Goal: Task Accomplishment & Management: Use online tool/utility

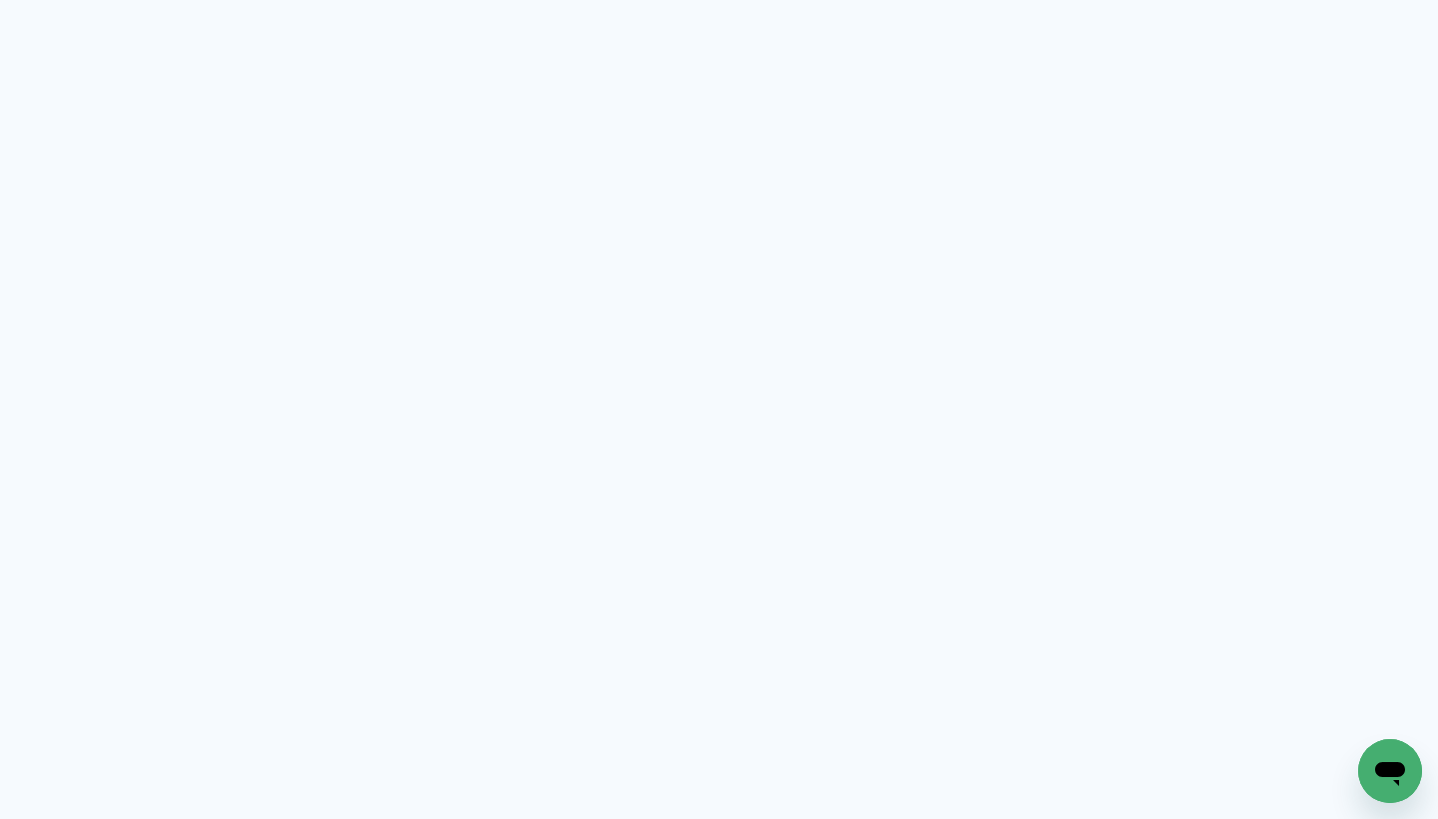
click at [971, 231] on neon-animated-pages "Prosite Website + Landing pages Proof Sistema de seleção e venda de fotos Desig…" at bounding box center [719, 409] width 1438 height 819
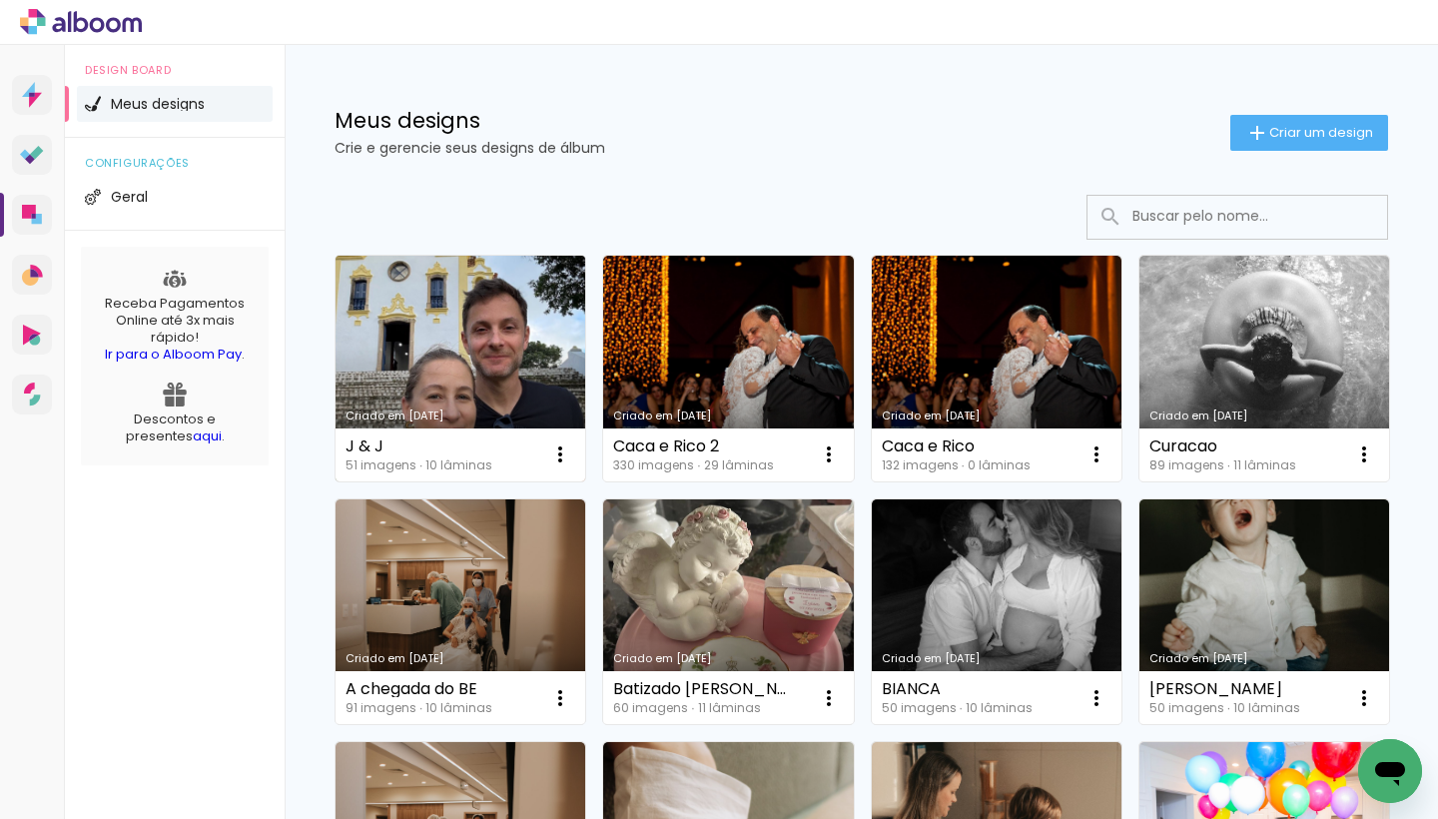
click at [502, 332] on link "Criado em [DATE]" at bounding box center [461, 369] width 250 height 226
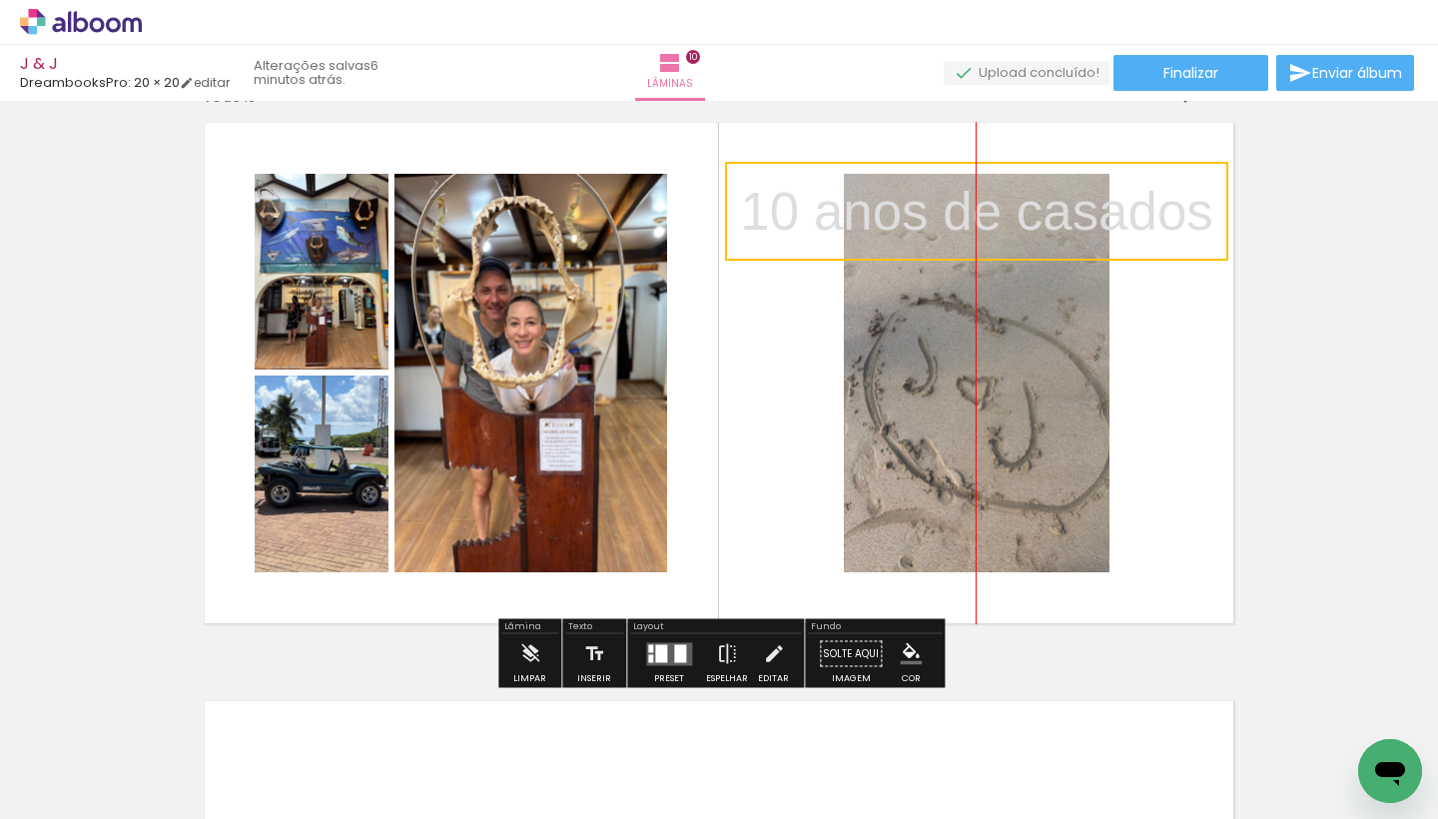
click at [736, 259] on quentale-selection at bounding box center [976, 211] width 503 height 99
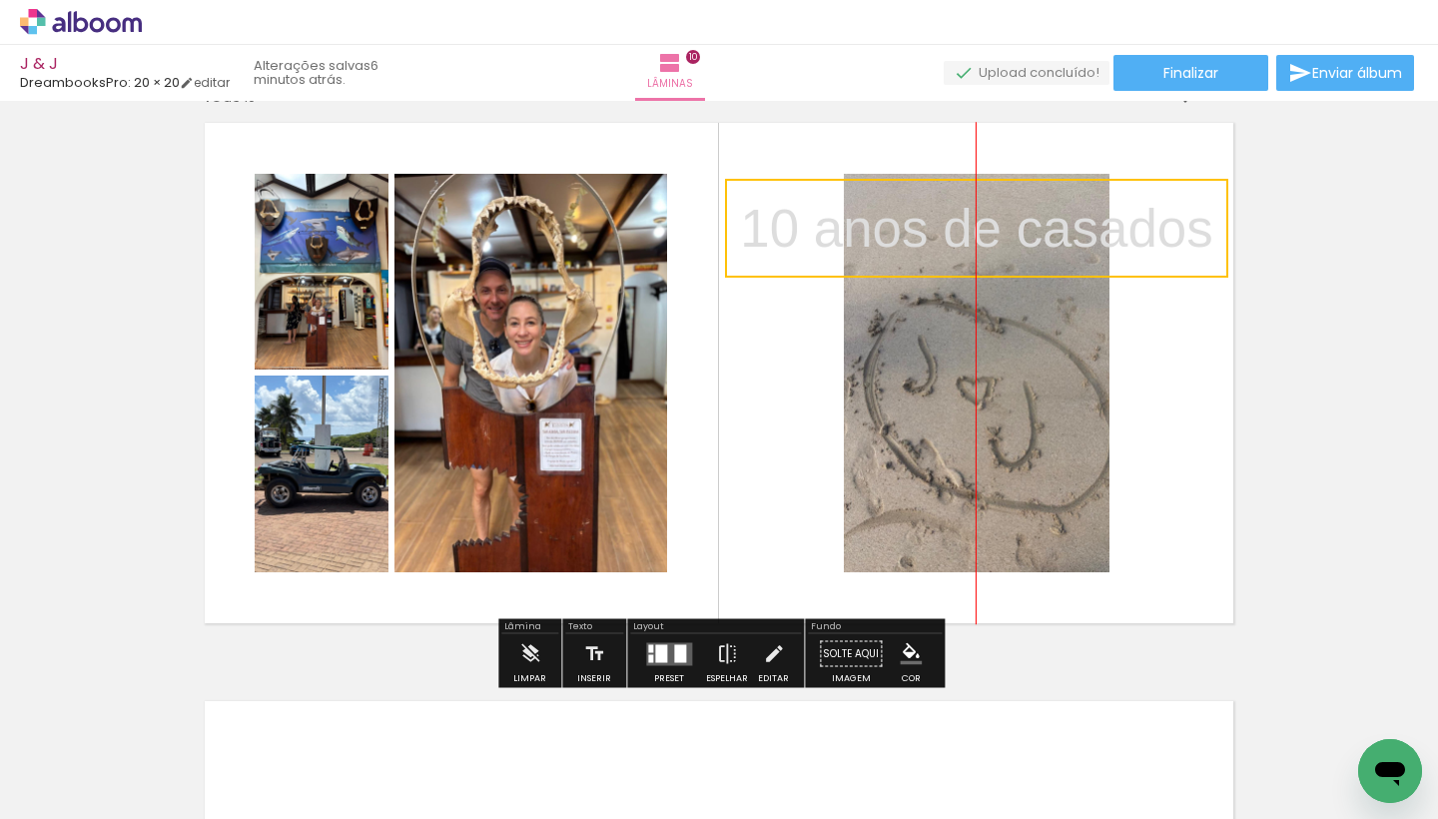
drag, startPoint x: 1224, startPoint y: 163, endPoint x: 1211, endPoint y: 207, distance: 45.8
click at [1212, 180] on quentale-selection at bounding box center [976, 228] width 503 height 99
click at [1168, 319] on quentale-layouter at bounding box center [719, 373] width 1057 height 528
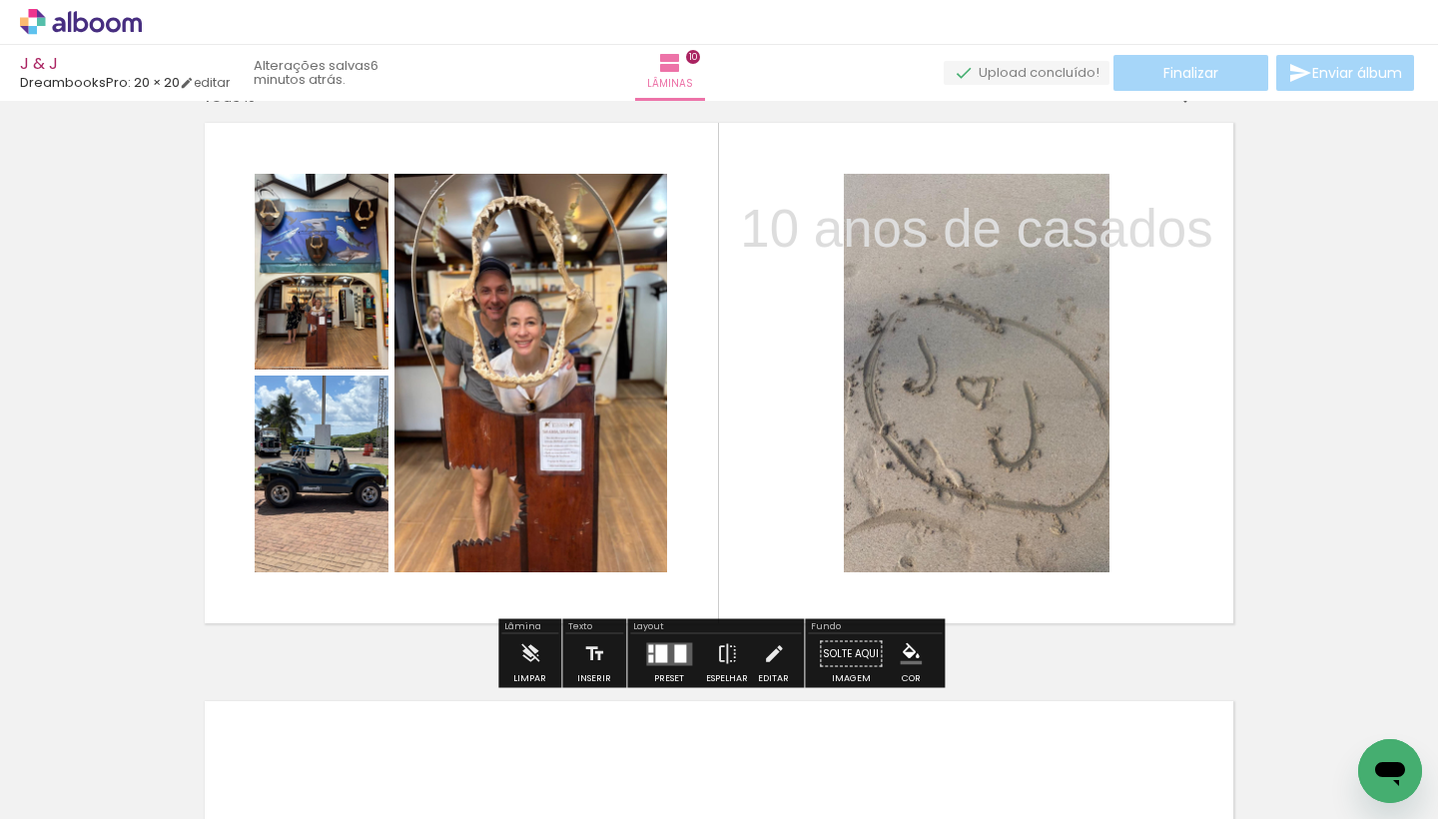
click at [1070, 242] on p "10 anos de casados" at bounding box center [976, 228] width 472 height 75
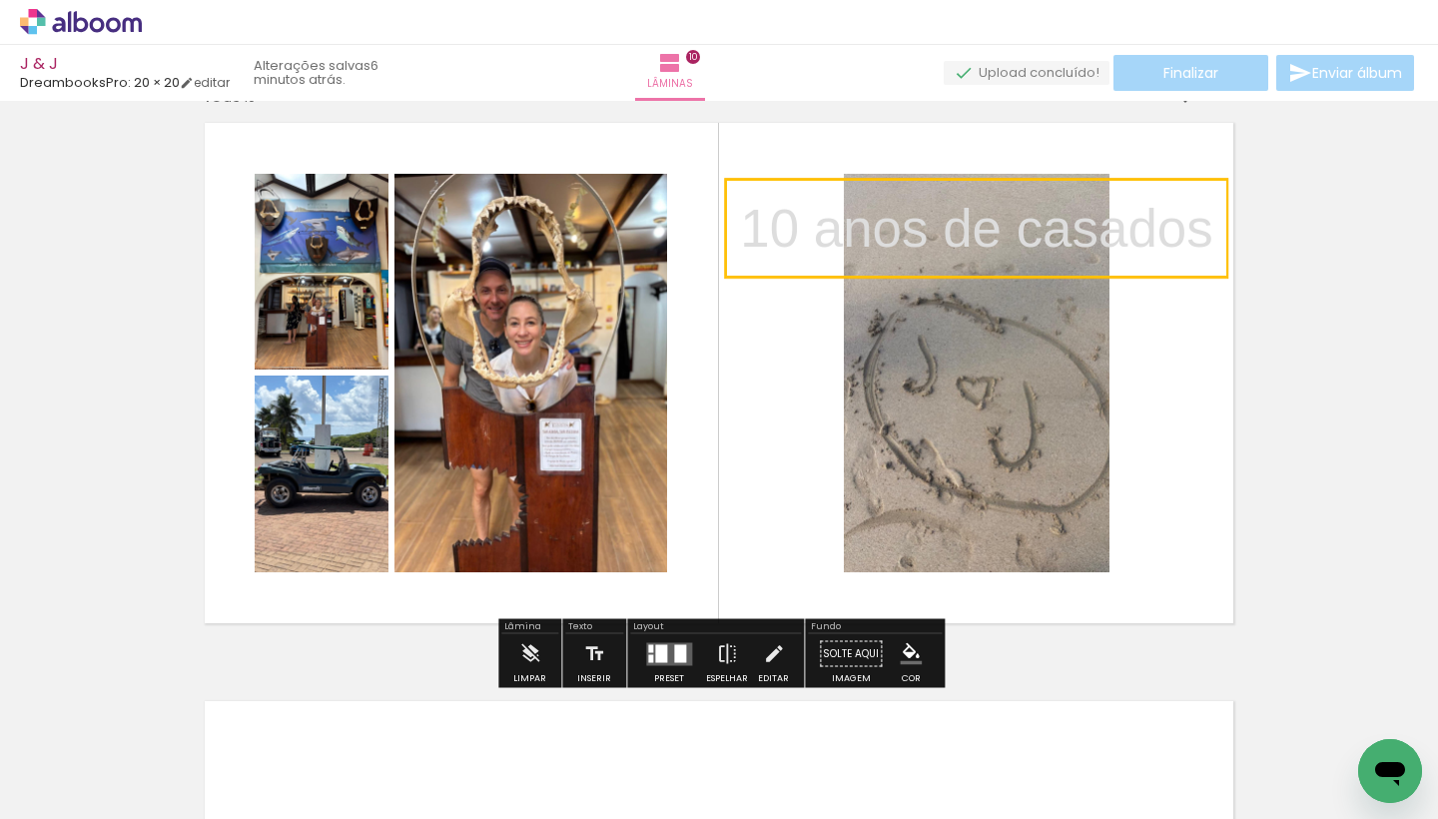
drag, startPoint x: 1070, startPoint y: 242, endPoint x: 915, endPoint y: 224, distance: 155.9
click at [917, 221] on quentale-selection at bounding box center [976, 228] width 503 height 99
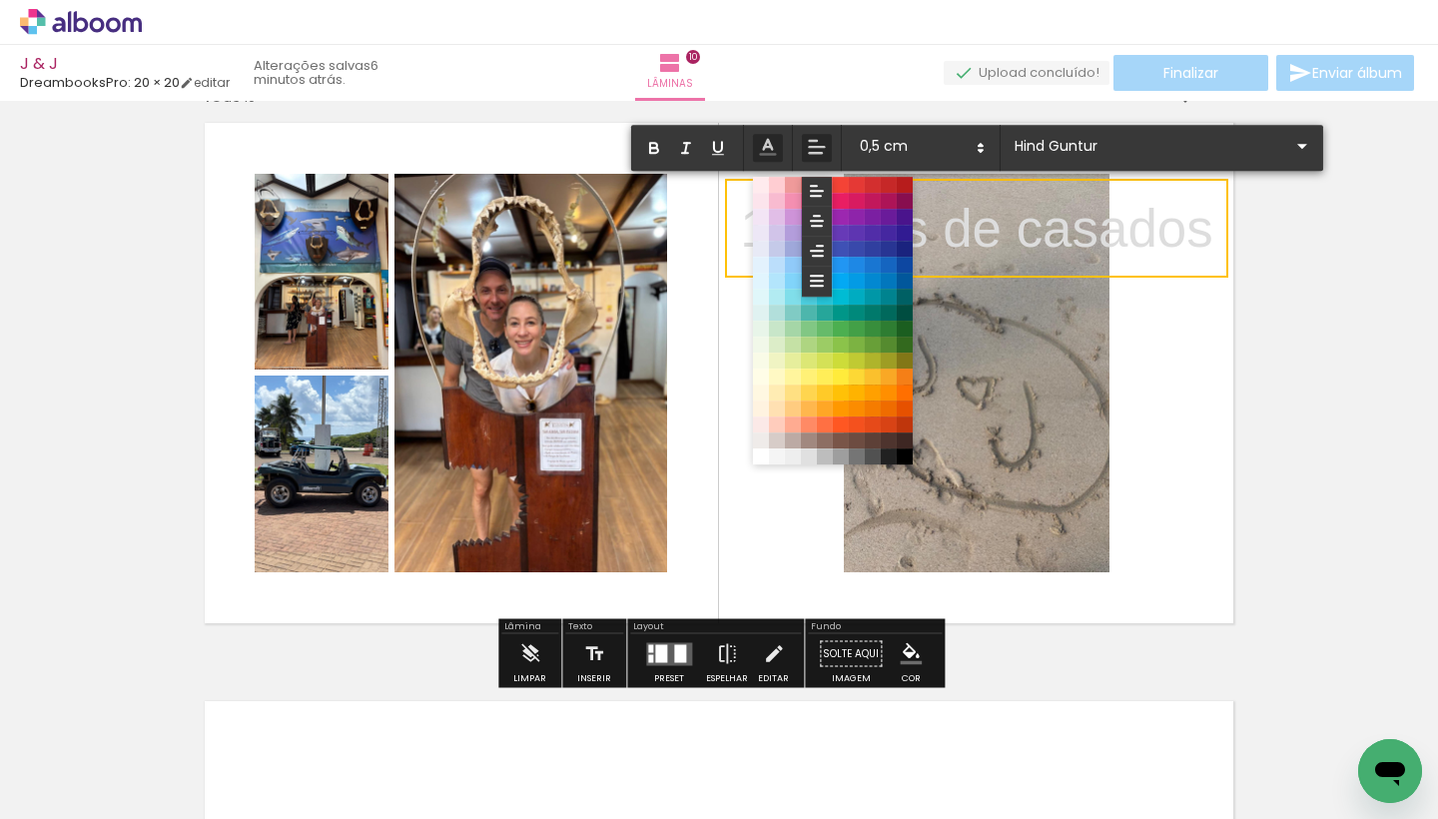
click at [1186, 241] on p "10 anos de casados" at bounding box center [976, 228] width 472 height 75
click at [764, 655] on iron-icon at bounding box center [774, 654] width 22 height 40
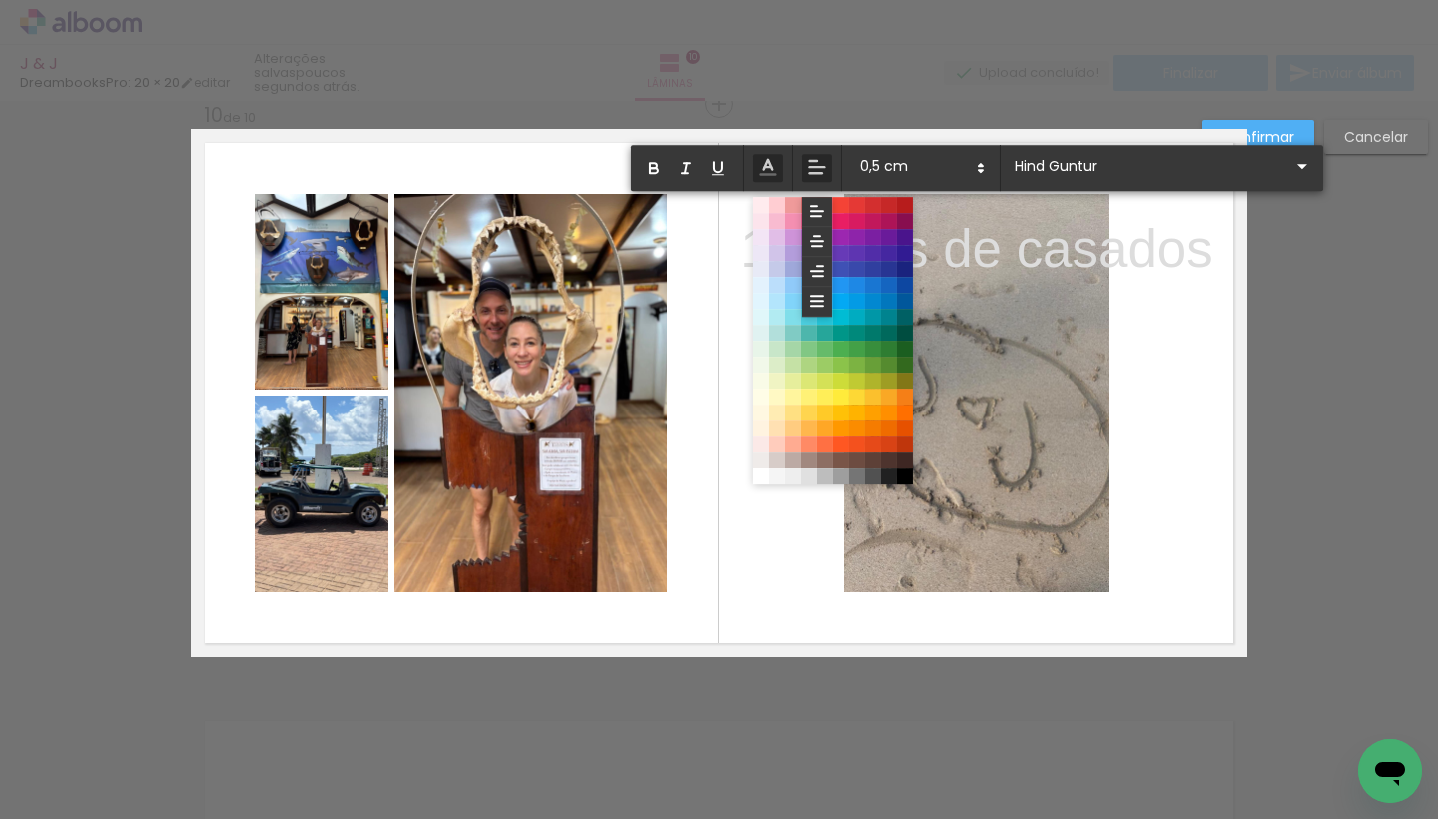
scroll to position [5230, 0]
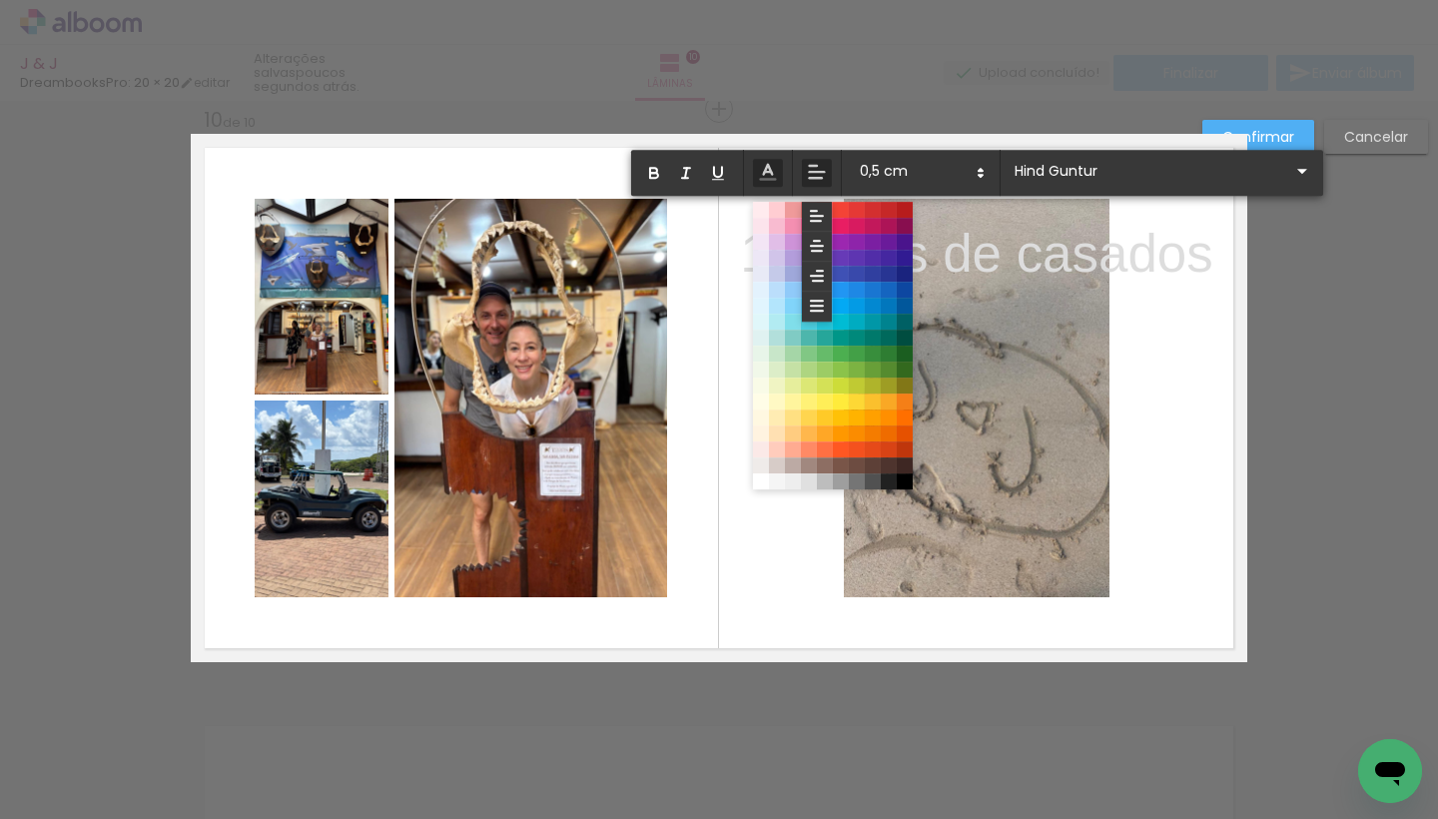
click at [1110, 269] on p "10 anos de casados" at bounding box center [976, 253] width 472 height 75
click at [1062, 255] on p "10 anos de casados" at bounding box center [976, 253] width 472 height 75
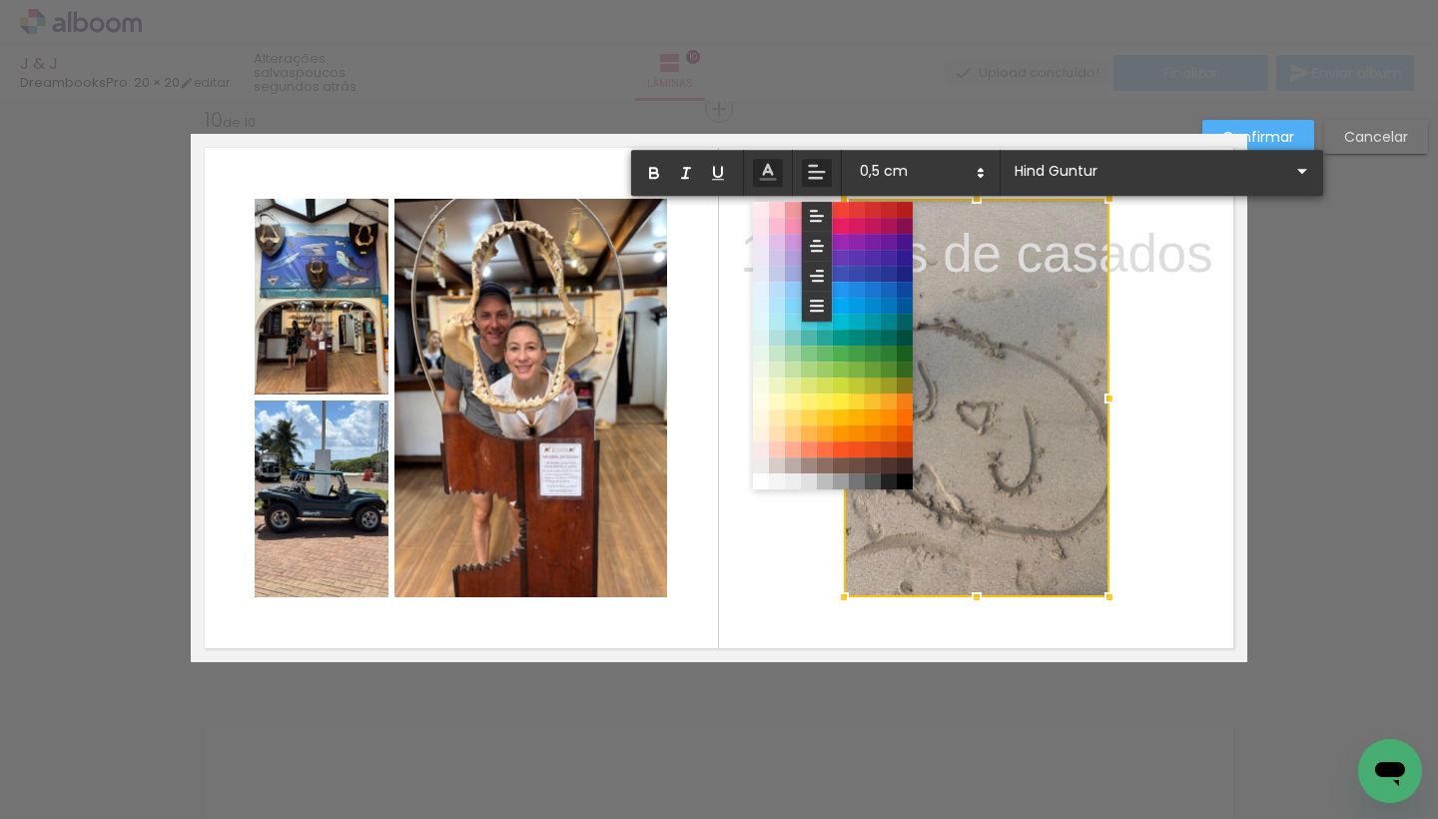
click at [1062, 255] on div at bounding box center [977, 398] width 266 height 399
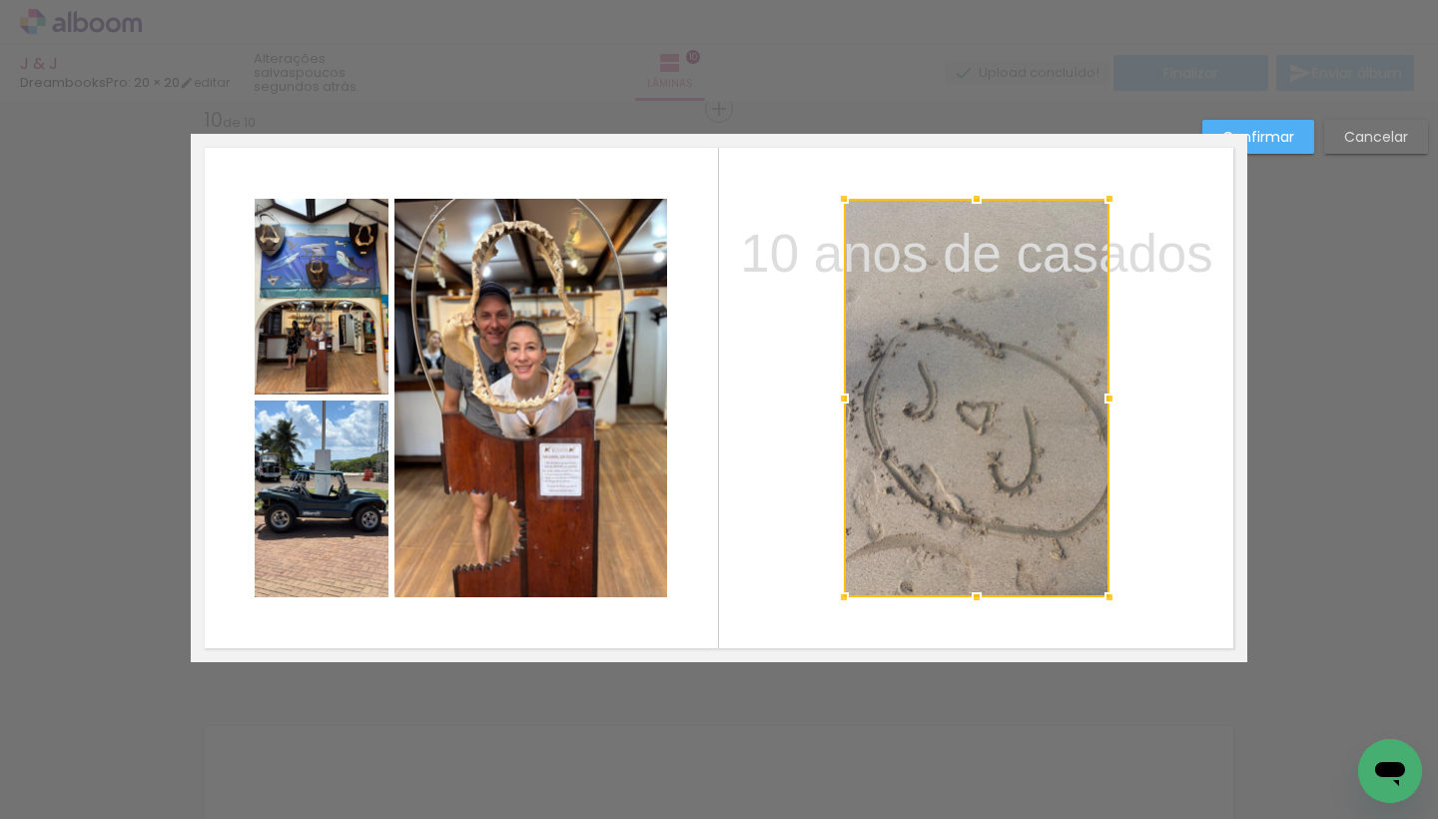
click at [1225, 260] on div "10 anos de casados" at bounding box center [976, 253] width 502 height 99
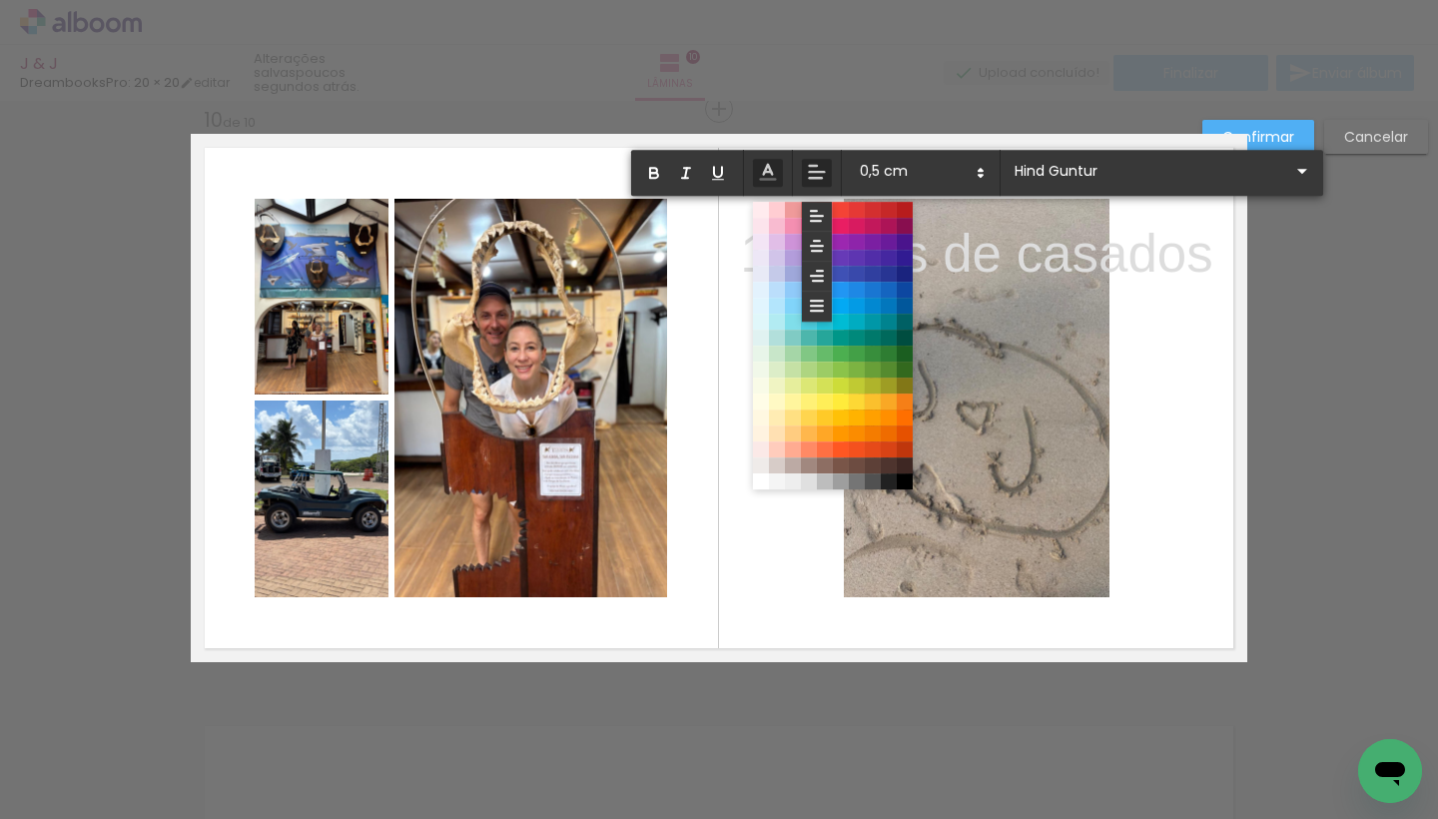
click at [1153, 256] on p "10 anos de casados" at bounding box center [976, 253] width 472 height 75
click at [1203, 257] on p "10 anos de casados" at bounding box center [976, 253] width 472 height 75
click at [1206, 257] on p "10 anos de casados" at bounding box center [976, 253] width 472 height 75
click at [1184, 258] on p "10 anos de casados" at bounding box center [976, 253] width 472 height 75
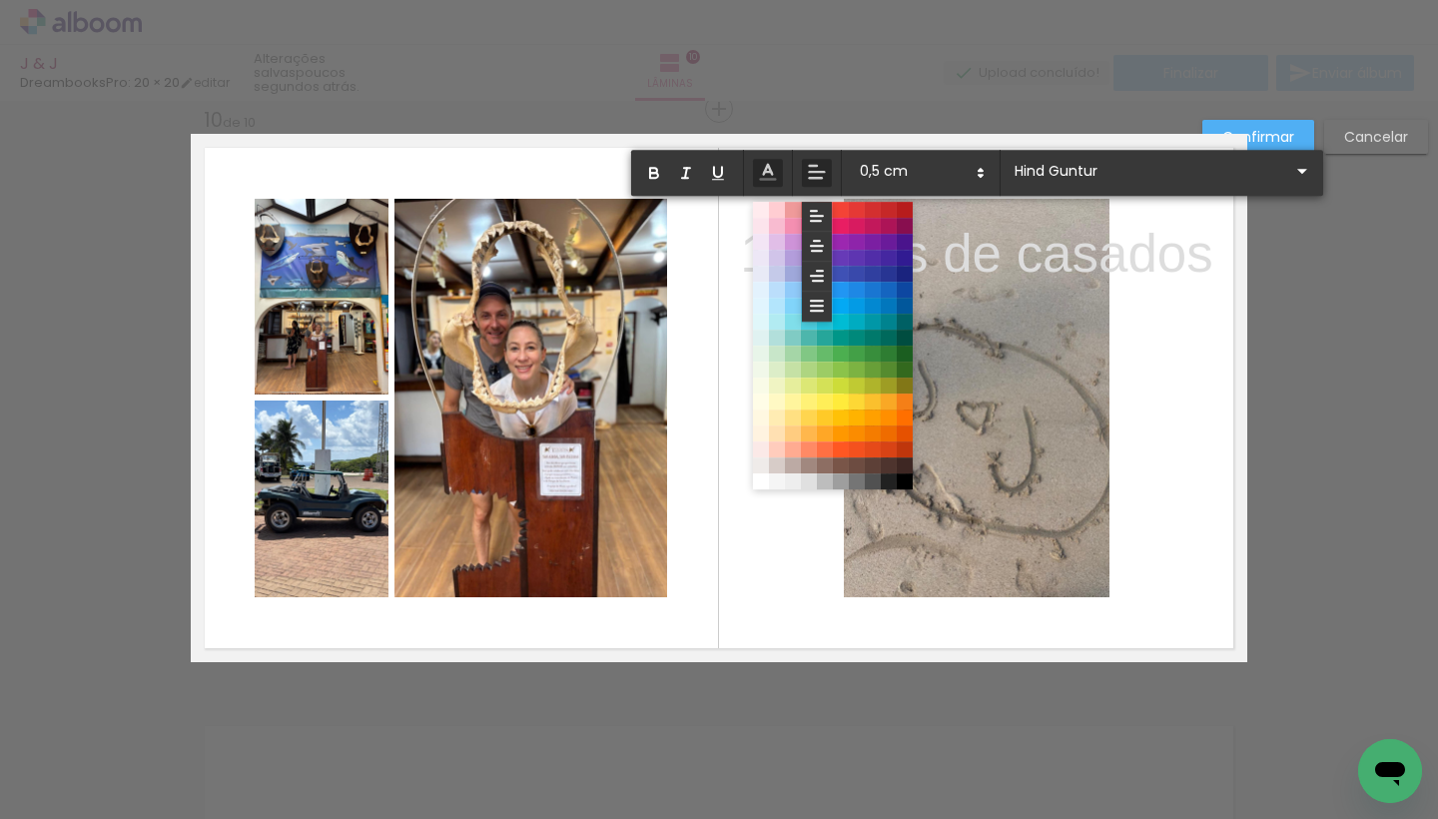
click at [1158, 257] on p "10 anos de casados" at bounding box center [976, 253] width 472 height 75
click at [1178, 259] on p "10 anos de casados" at bounding box center [976, 253] width 472 height 75
click at [1173, 309] on quentale-layouter at bounding box center [719, 398] width 1057 height 528
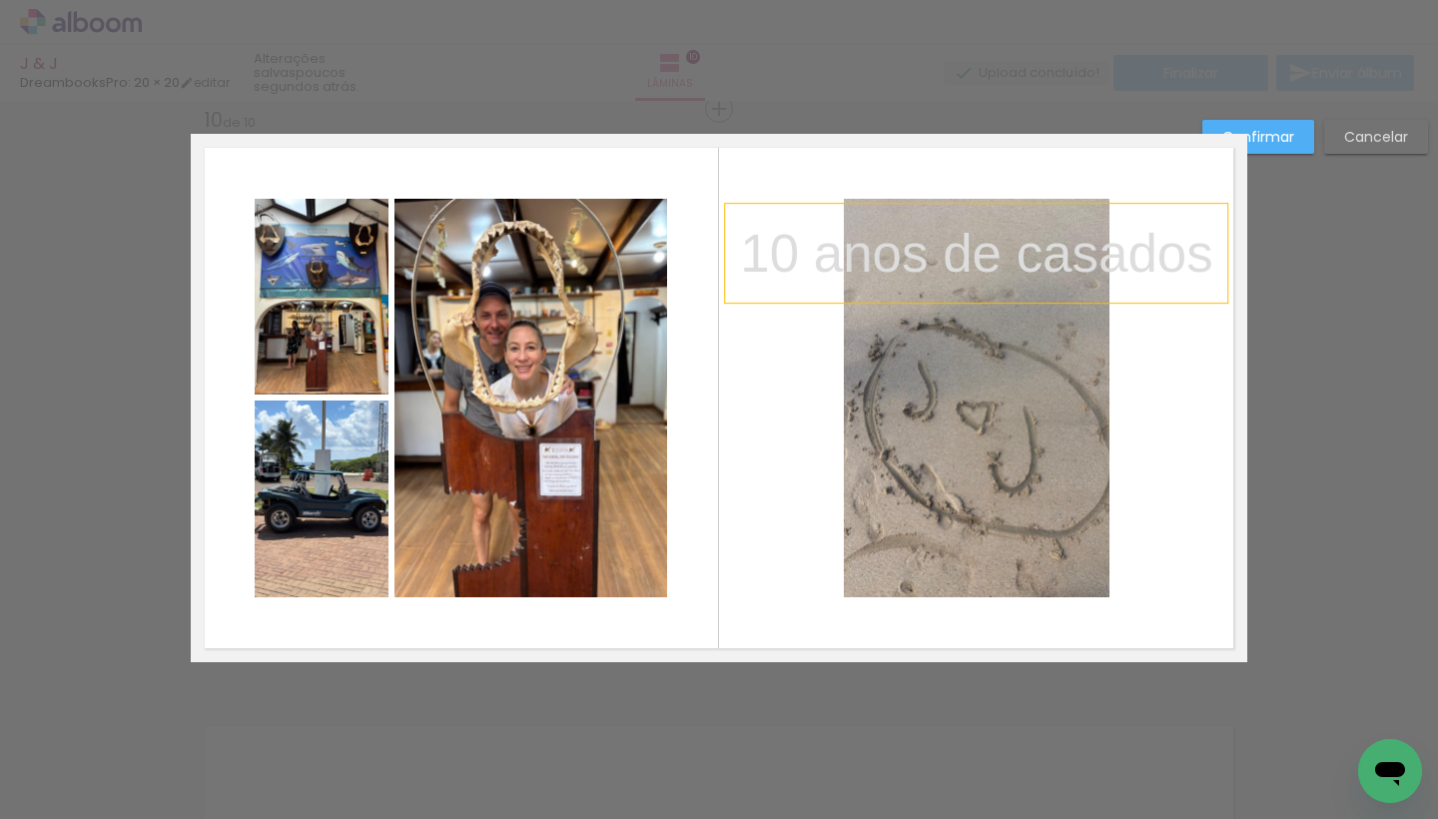
click at [1149, 266] on p "10 anos de casados" at bounding box center [976, 253] width 472 height 75
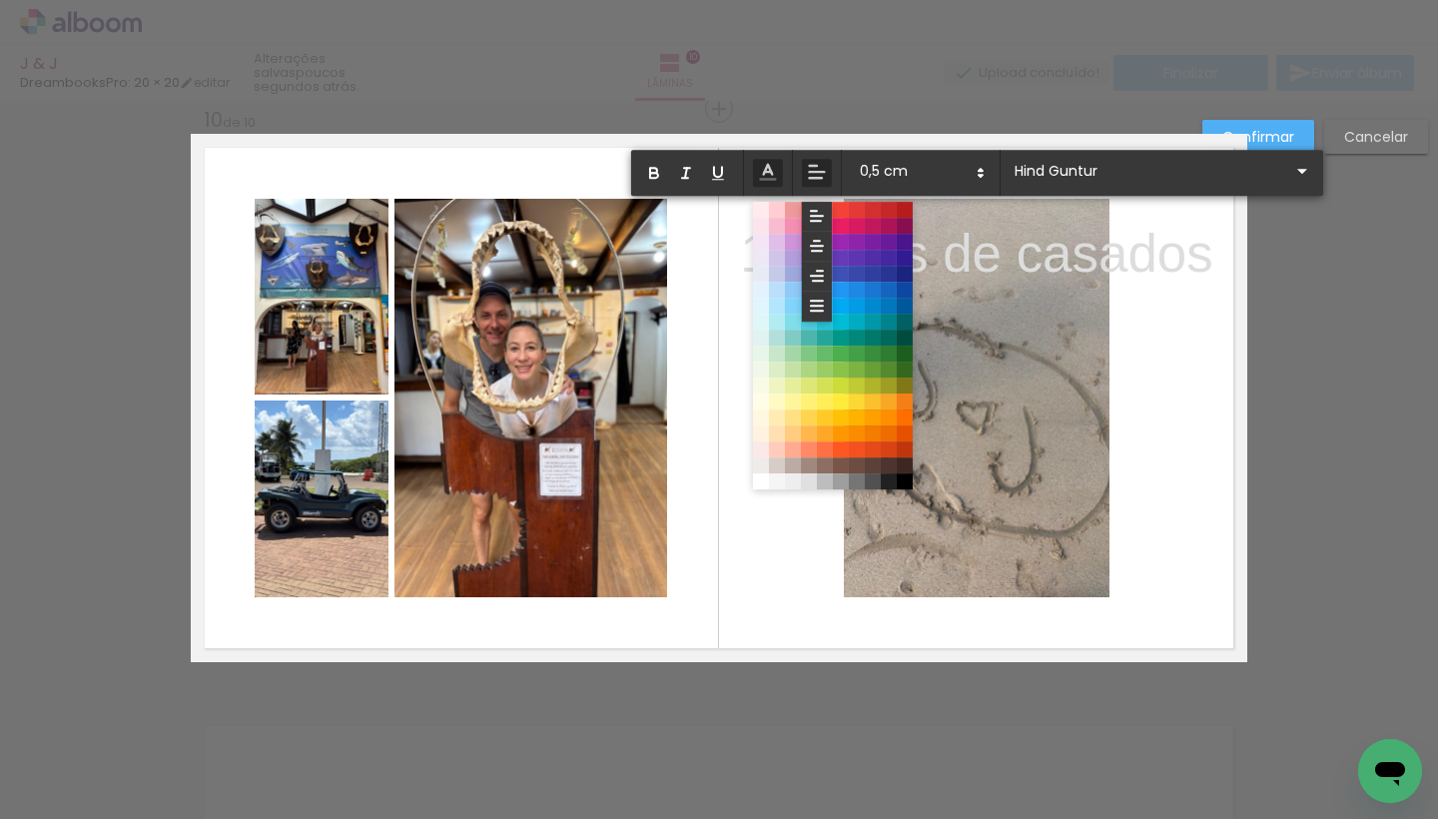
click at [1149, 324] on quentale-layouter at bounding box center [719, 398] width 1057 height 528
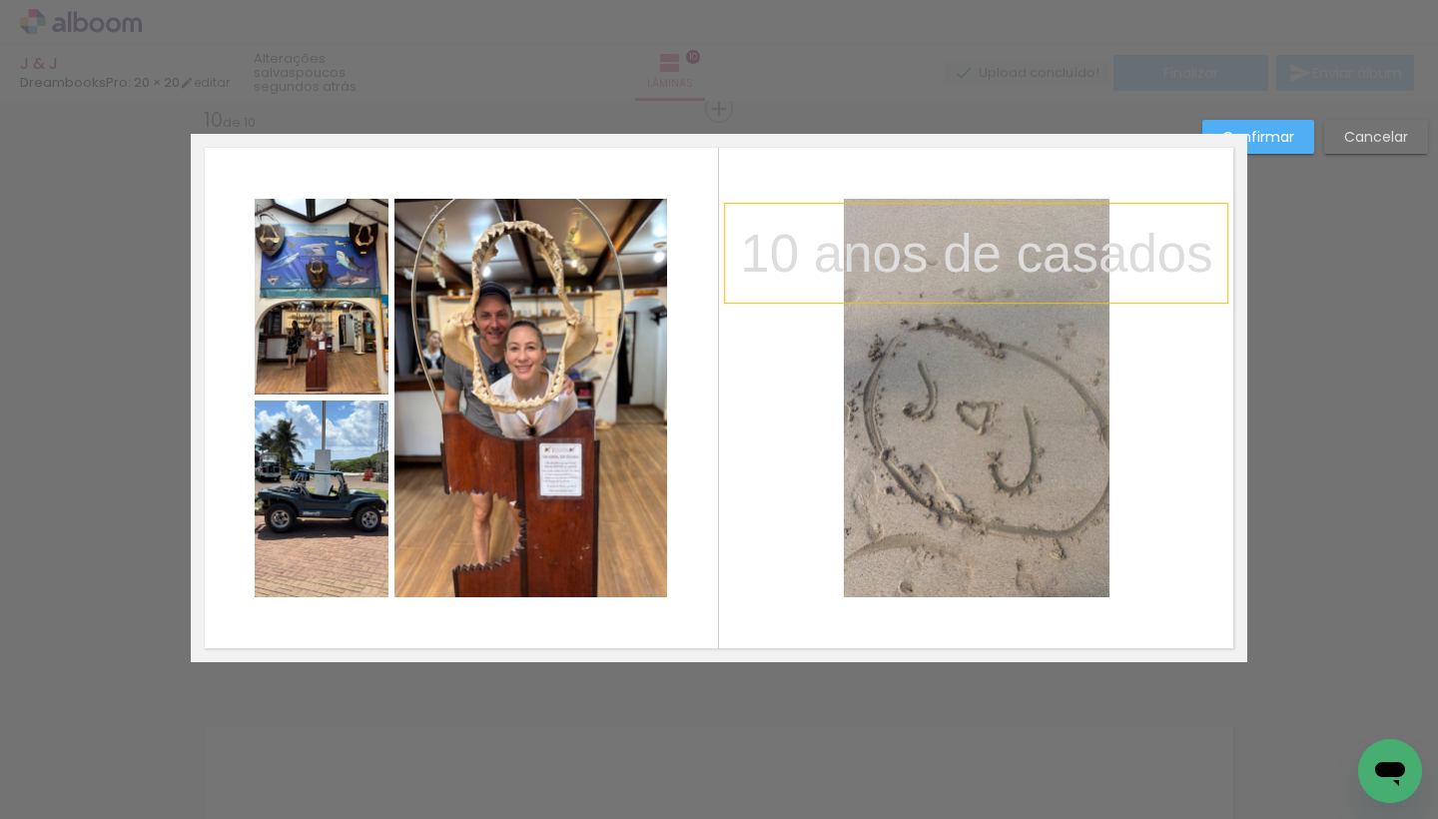
click at [780, 252] on p "10 anos de casados" at bounding box center [976, 253] width 472 height 75
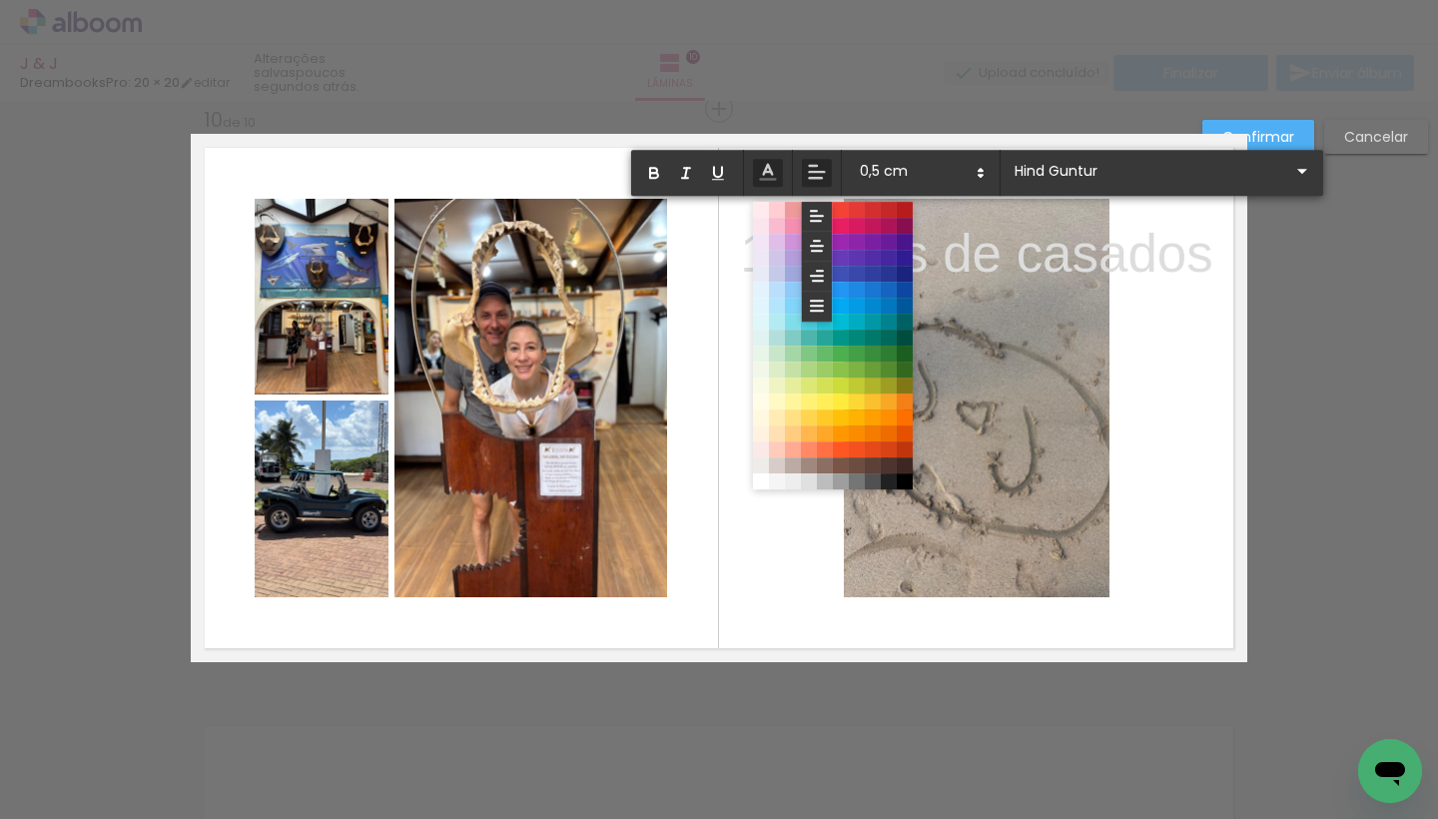
drag, startPoint x: 1181, startPoint y: 250, endPoint x: 1228, endPoint y: 264, distance: 49.0
click at [1181, 250] on p "10 anos de casados" at bounding box center [976, 253] width 472 height 75
click at [1167, 252] on p "10 anos de casados" at bounding box center [976, 253] width 472 height 75
click at [1204, 266] on p "10 anos de casados" at bounding box center [976, 253] width 472 height 75
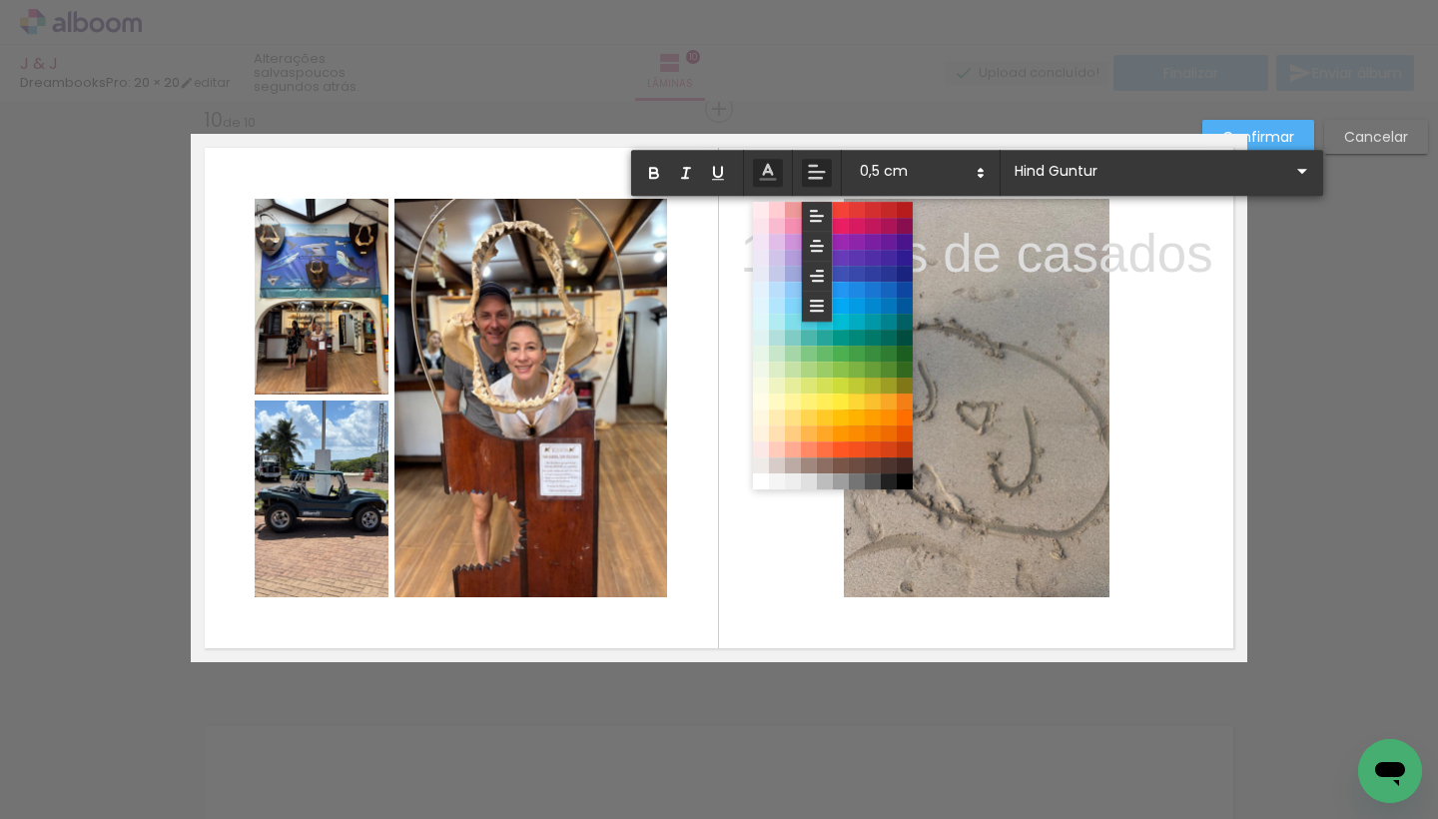
click at [1203, 266] on p "10 anos de casados" at bounding box center [976, 253] width 472 height 75
click at [1212, 276] on p "10 anos de casados" at bounding box center [976, 253] width 472 height 75
click at [0, 0] on slot "Cancelar" at bounding box center [0, 0] width 0 height 0
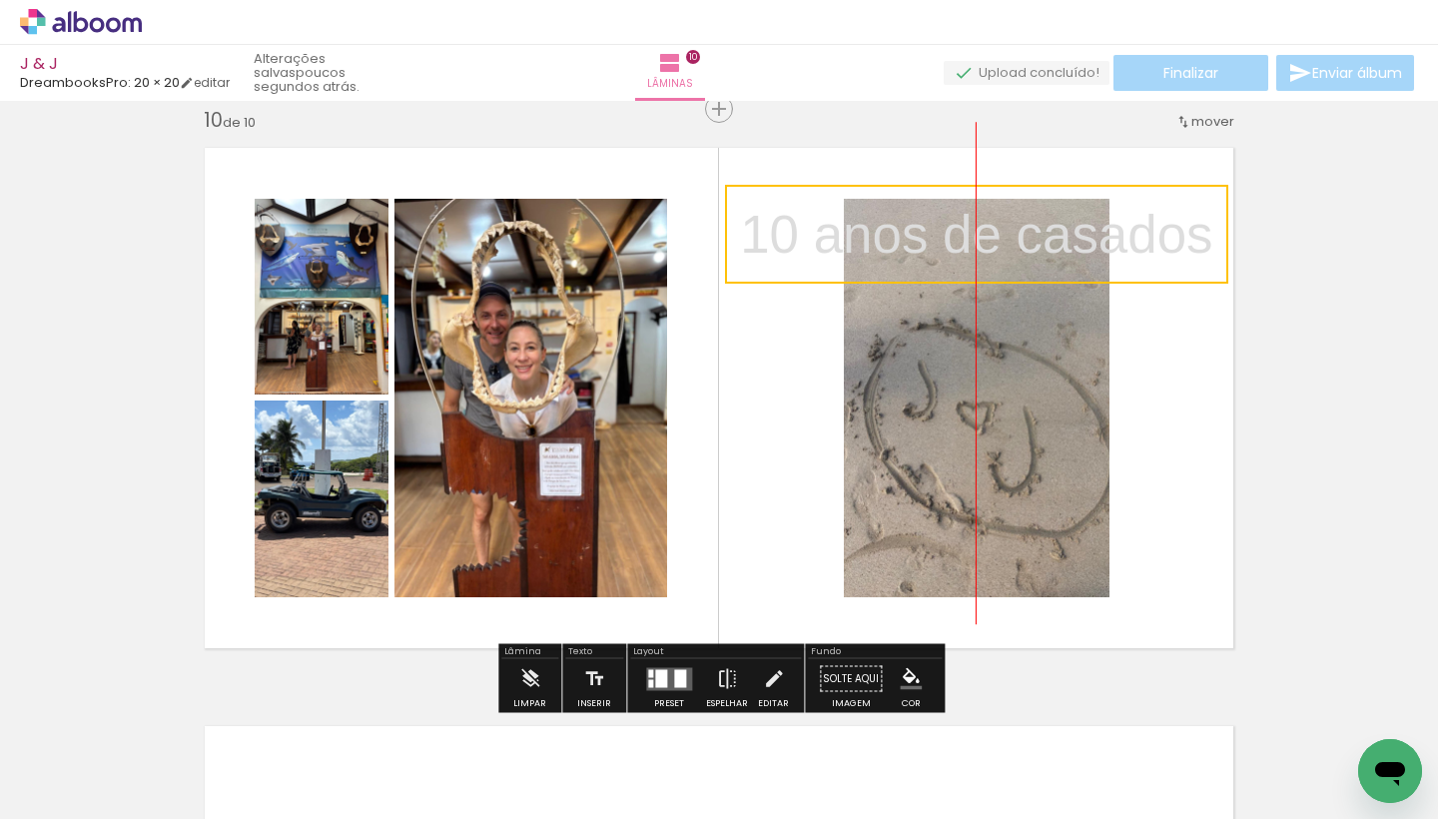
drag, startPoint x: 1201, startPoint y: 298, endPoint x: 1213, endPoint y: 279, distance: 22.4
click at [1213, 279] on quentale-selection at bounding box center [976, 234] width 503 height 99
click at [751, 327] on quentale-layouter at bounding box center [719, 398] width 1057 height 528
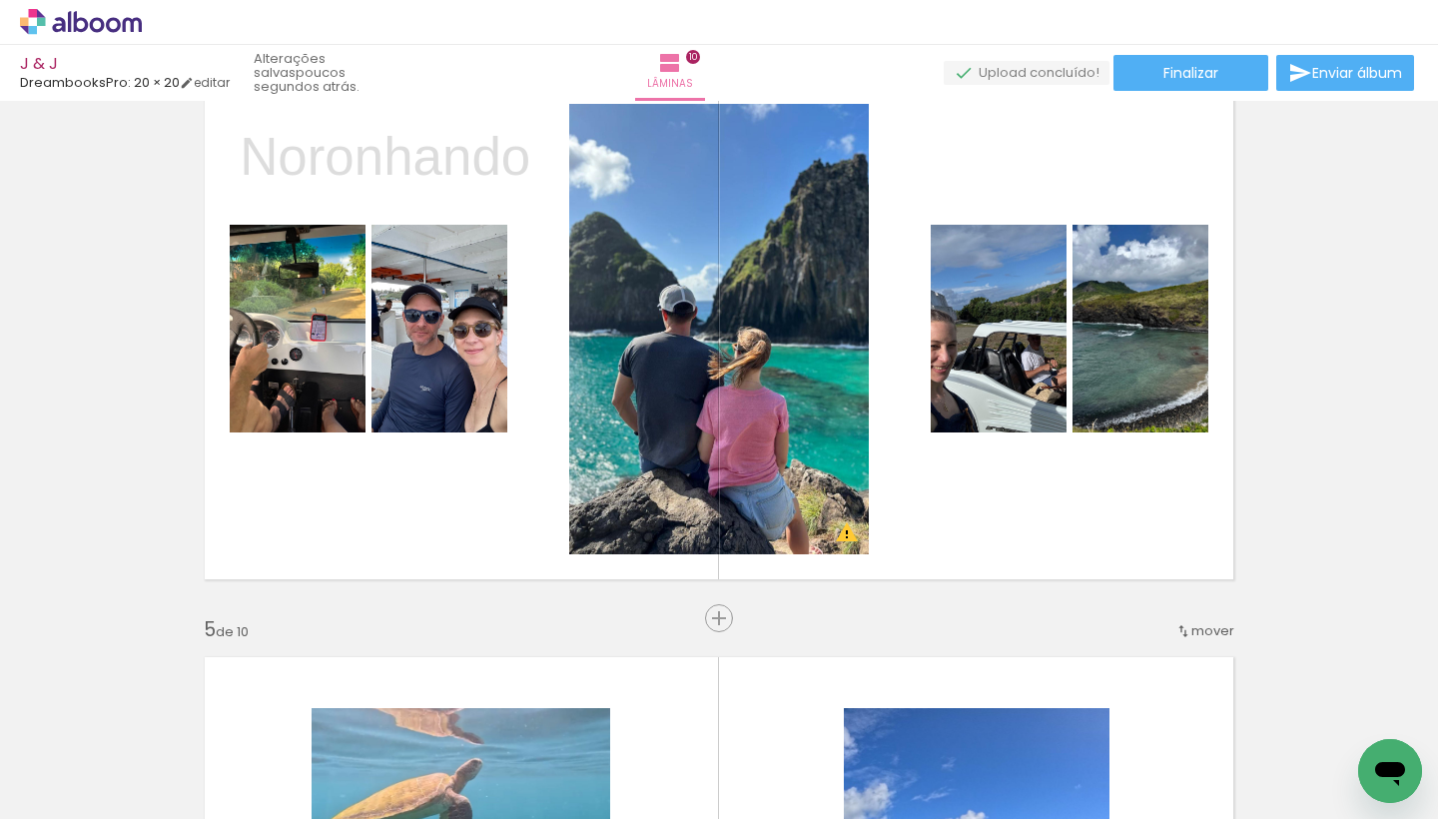
scroll to position [1847, 0]
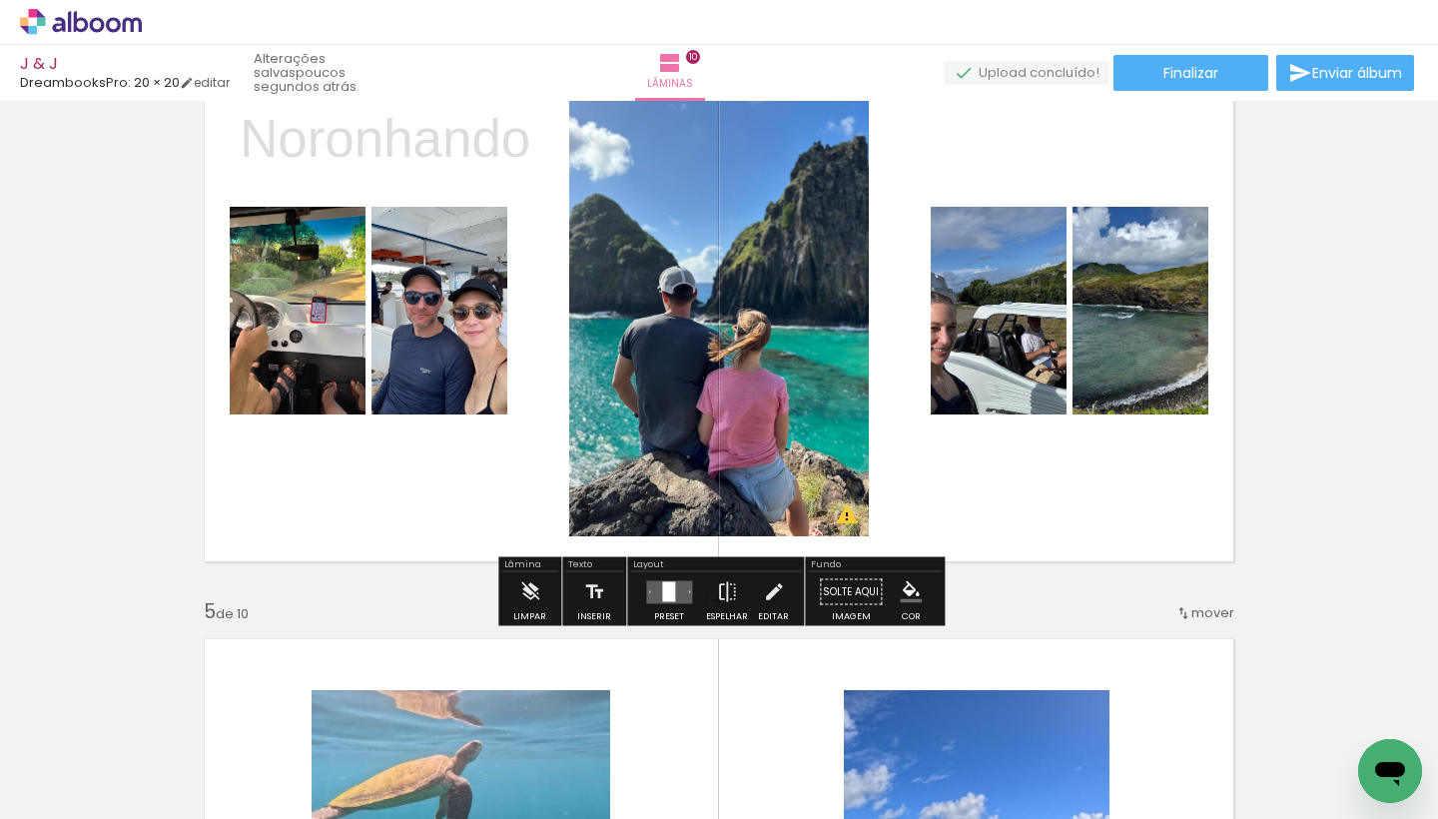
click at [512, 149] on p "Noronhando" at bounding box center [385, 138] width 291 height 75
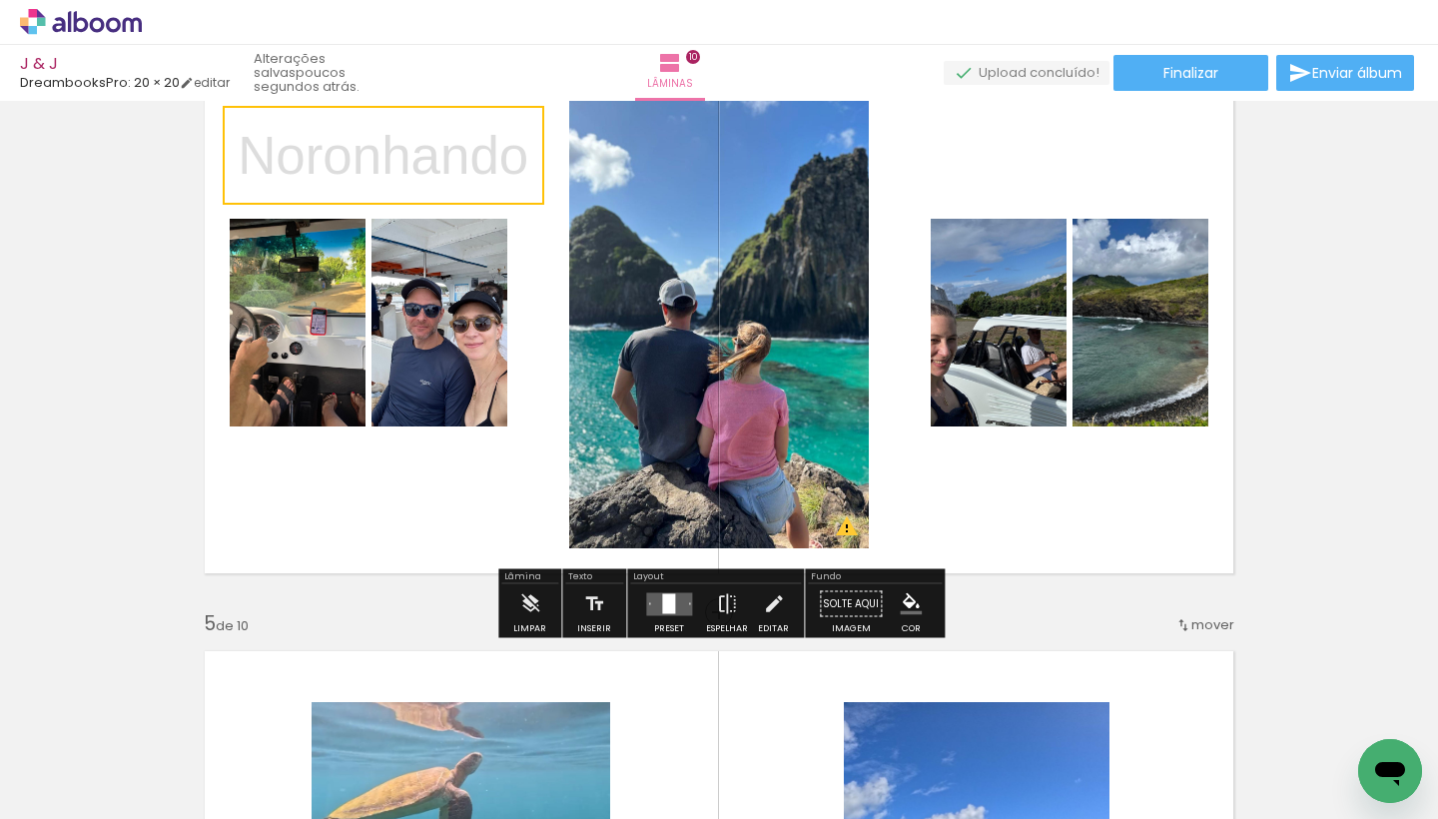
click at [525, 202] on quentale-selection at bounding box center [384, 155] width 322 height 99
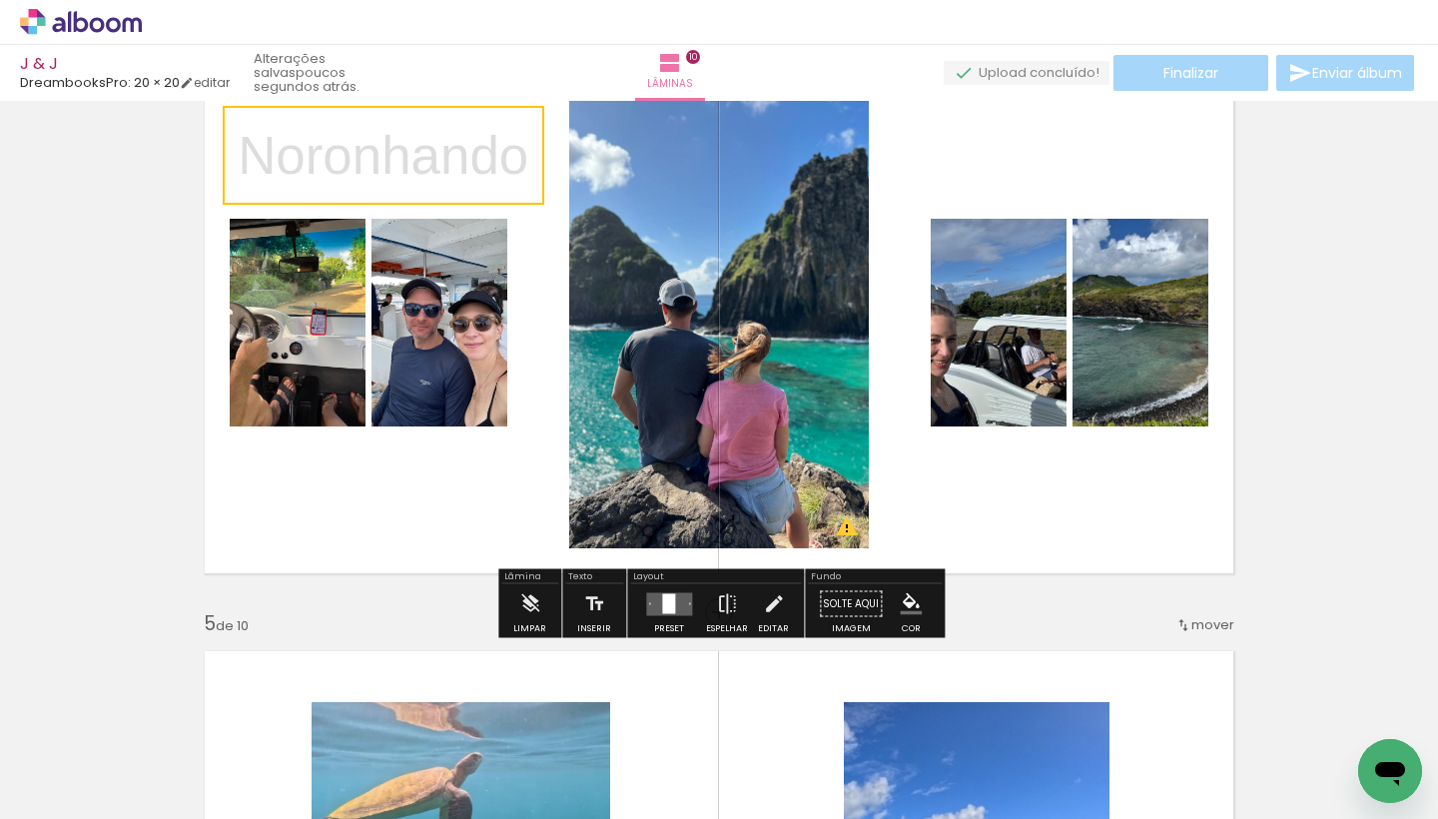
click at [543, 175] on quentale-selection at bounding box center [384, 155] width 322 height 99
click at [505, 201] on quentale-selection at bounding box center [387, 155] width 316 height 105
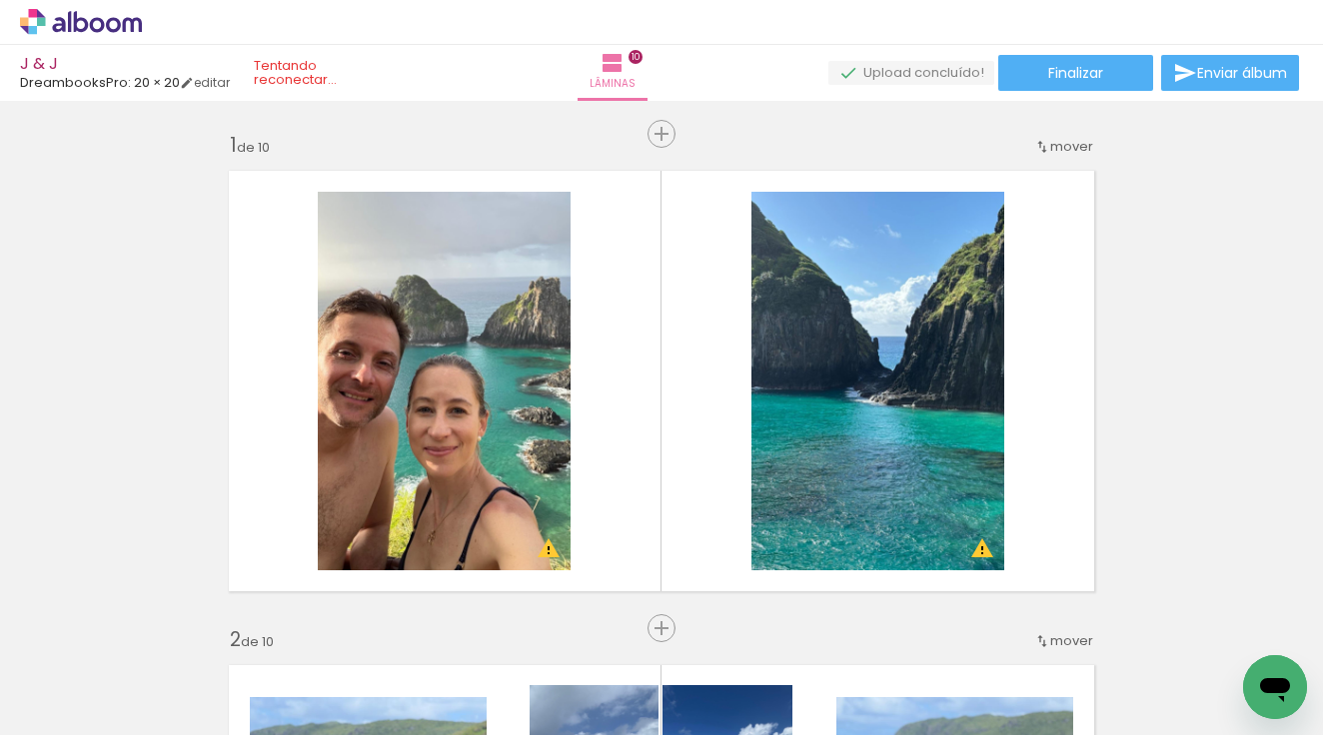
scroll to position [1835, 0]
